Goal: Transaction & Acquisition: Purchase product/service

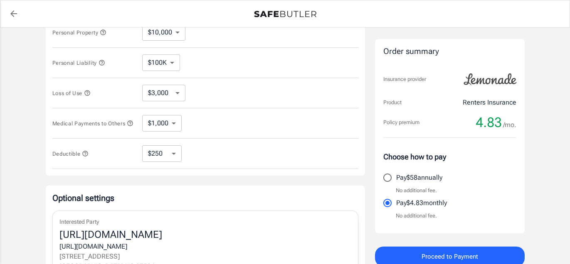
scroll to position [204, 0]
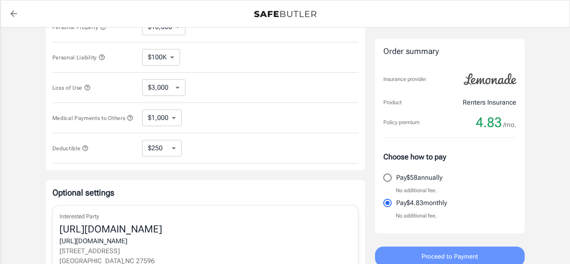
click at [456, 256] on span "Proceed to Payment" at bounding box center [449, 256] width 57 height 11
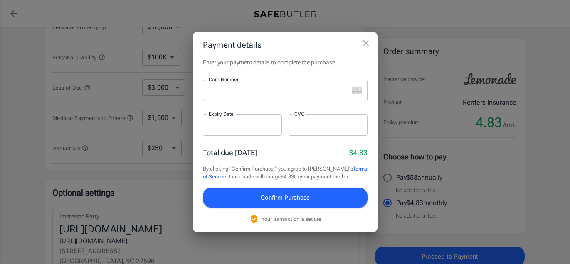
click at [314, 153] on div "Total due [DATE] $4.83" at bounding box center [285, 152] width 165 height 11
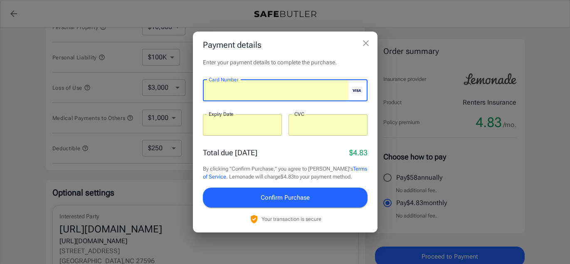
click at [296, 201] on span "Confirm Purchase" at bounding box center [285, 197] width 49 height 11
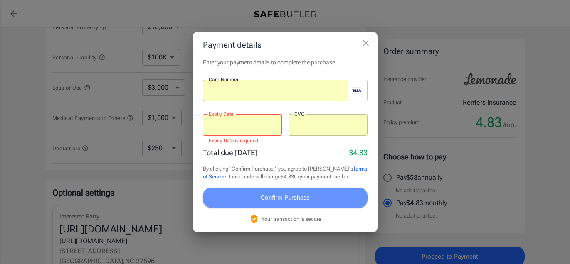
click at [254, 201] on button "Confirm Purchase" at bounding box center [285, 198] width 165 height 20
click at [279, 197] on span "Confirm Purchase" at bounding box center [285, 197] width 49 height 11
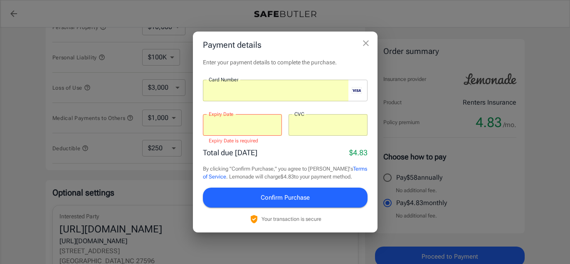
click at [279, 197] on span "Confirm Purchase" at bounding box center [285, 197] width 49 height 11
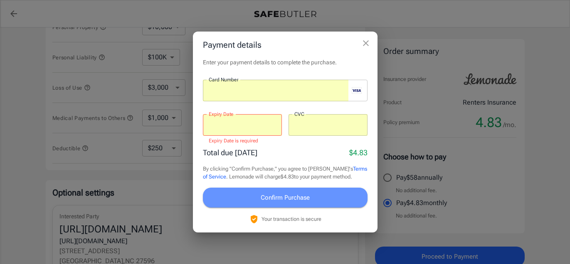
click at [280, 197] on span "Confirm Purchase" at bounding box center [285, 197] width 49 height 11
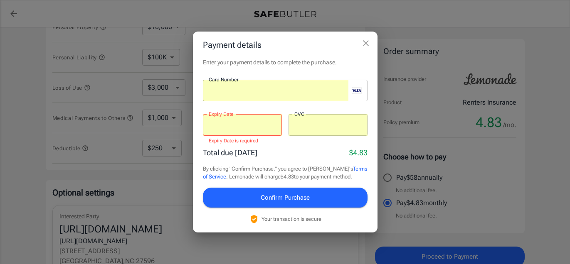
click at [18, 214] on div "Payment details Enter your payment details to complete the purchase. Card Numbe…" at bounding box center [285, 132] width 570 height 264
click at [369, 40] on icon "close" at bounding box center [366, 43] width 10 height 10
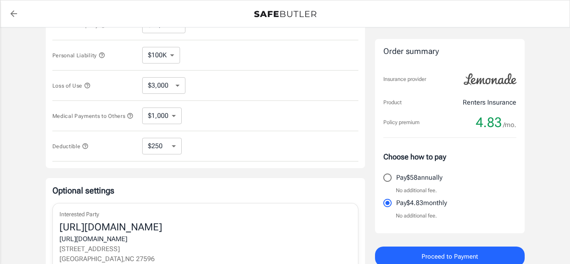
scroll to position [207, 0]
click at [365, 42] on div "Lemonade Renters Insurance [STREET_ADDRESS][PERSON_NAME] [PERSON_NAME] [EMAIL_A…" at bounding box center [285, 81] width 479 height 501
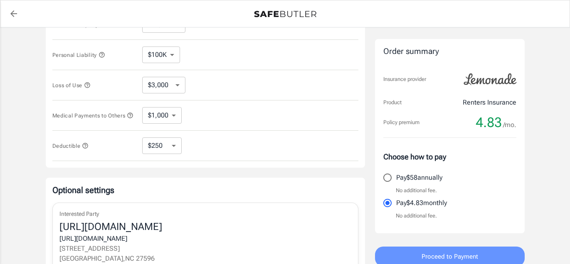
click at [436, 255] on span "Proceed to Payment" at bounding box center [449, 256] width 57 height 11
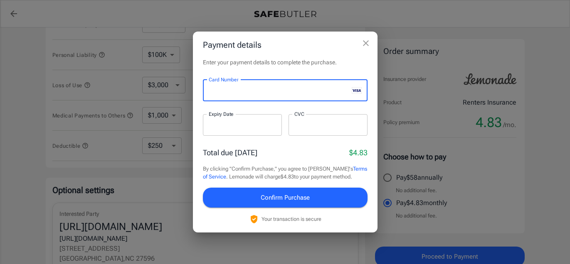
click at [224, 120] on div at bounding box center [242, 125] width 79 height 22
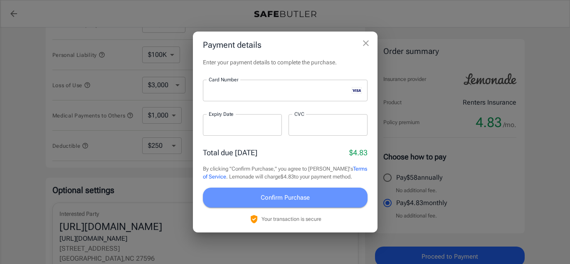
click at [301, 197] on span "Confirm Purchase" at bounding box center [285, 197] width 49 height 11
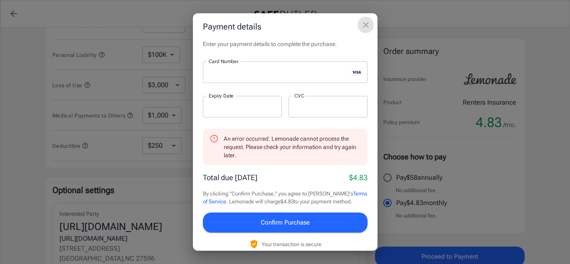
click at [370, 22] on icon "close" at bounding box center [366, 25] width 10 height 10
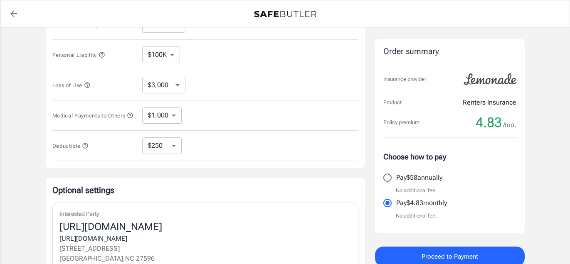
scroll to position [209, 0]
